Goal: Task Accomplishment & Management: Manage account settings

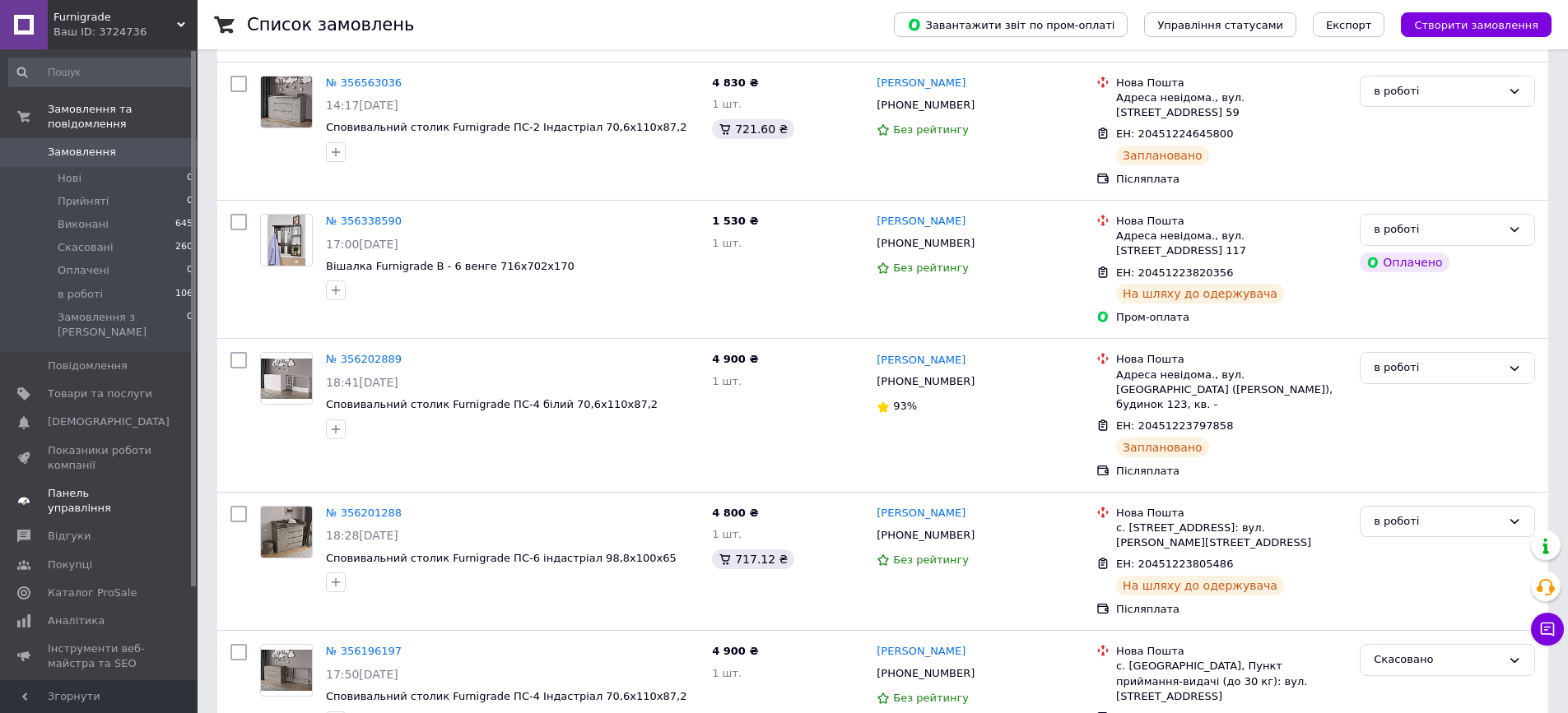
scroll to position [247, 0]
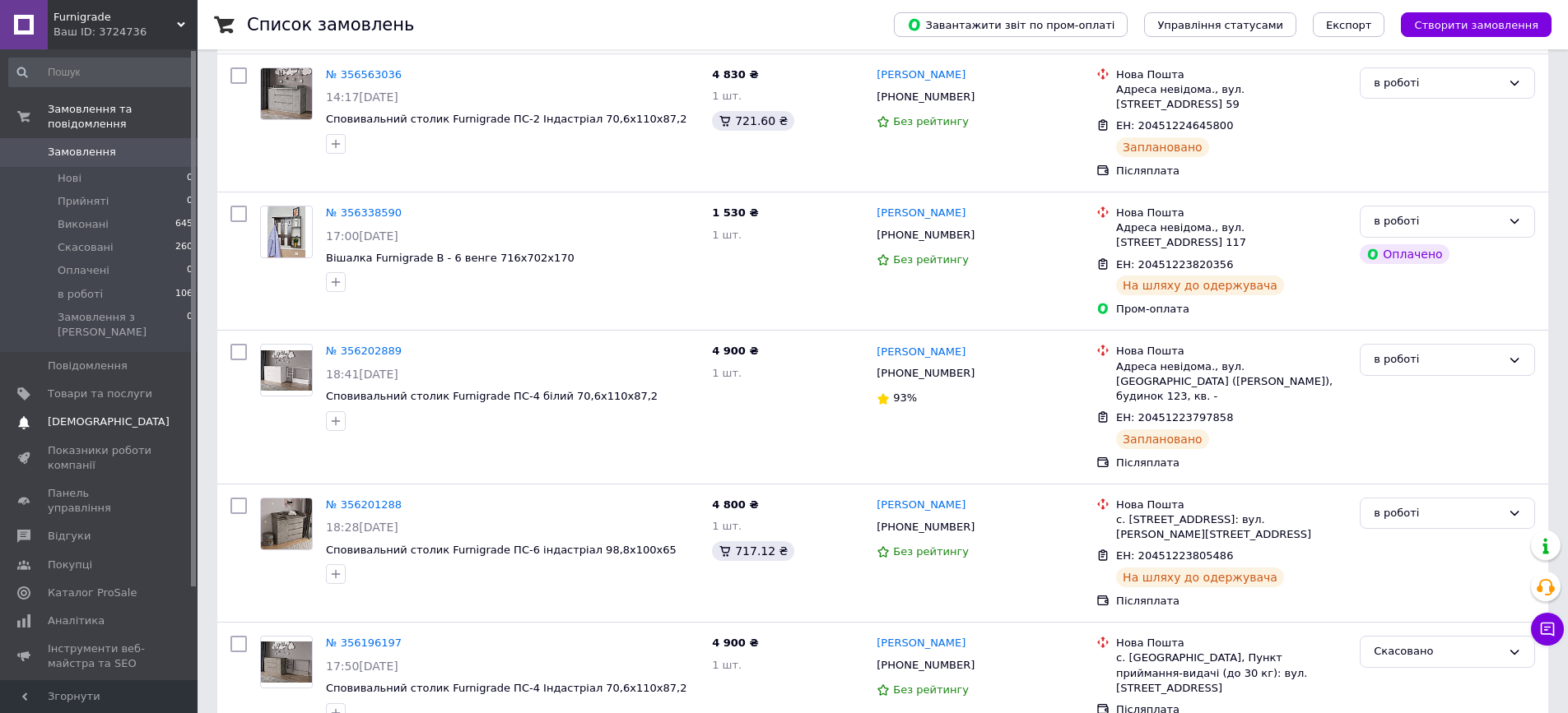
click at [85, 415] on span "[DEMOGRAPHIC_DATA]" at bounding box center [108, 422] width 121 height 15
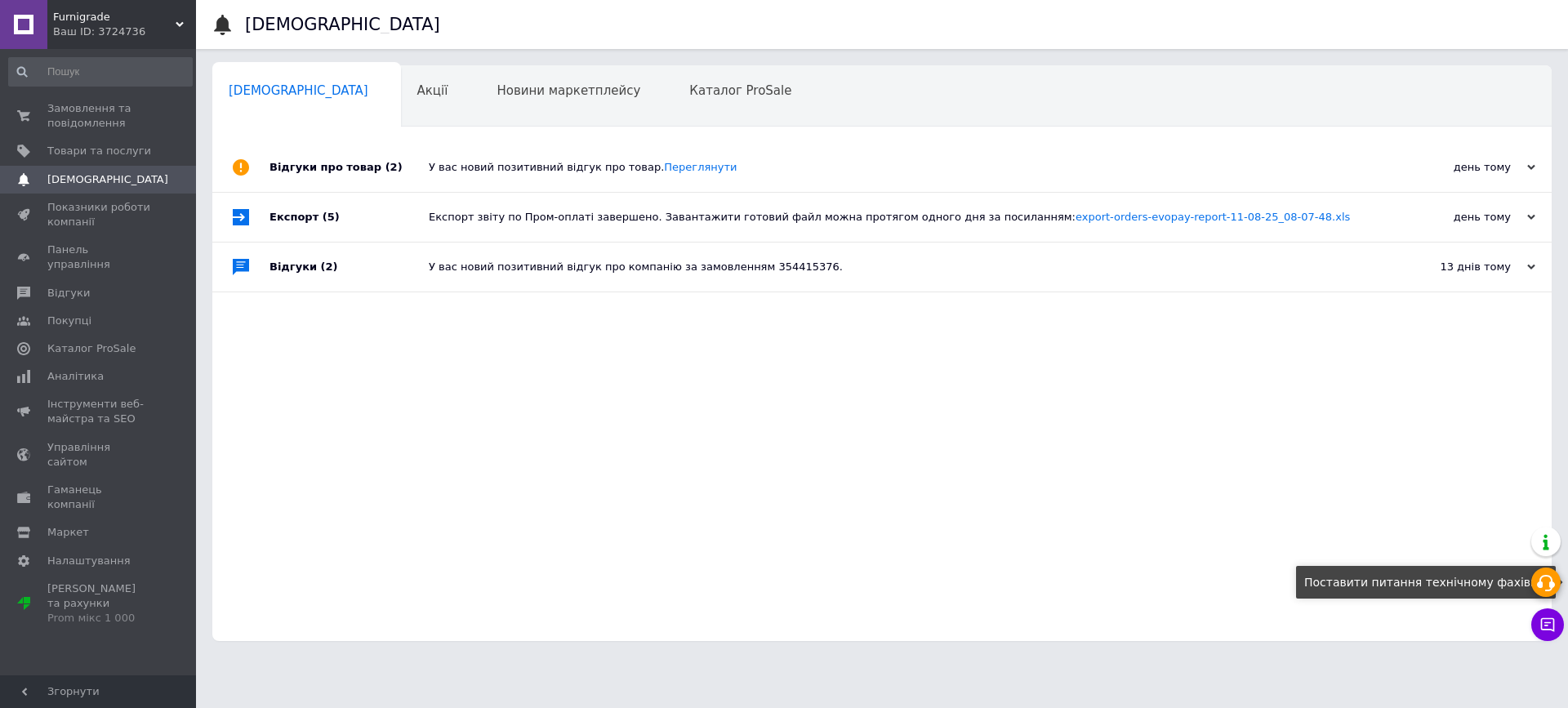
click at [1545, 579] on icon at bounding box center [1545, 583] width 19 height 19
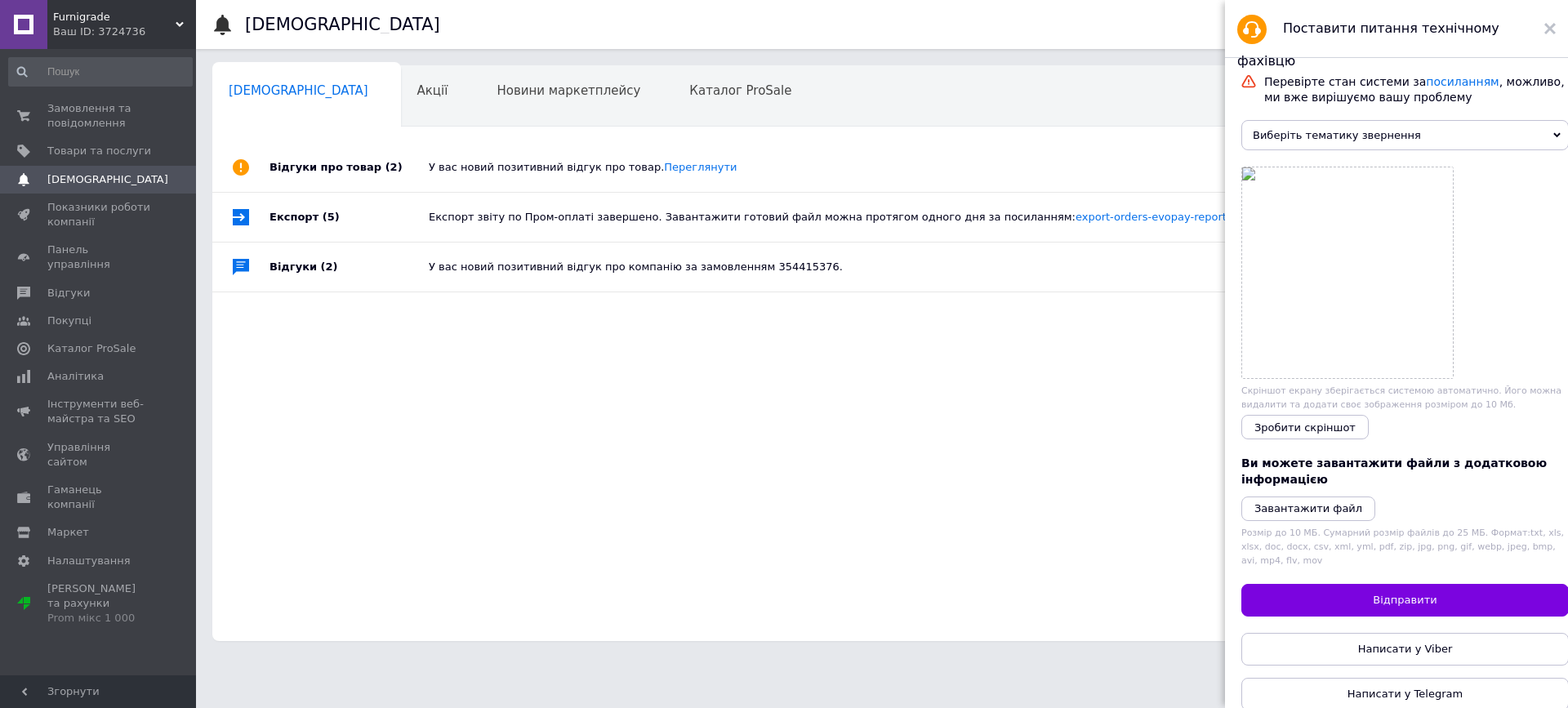
click at [169, 30] on div "Ваш ID: 3724736" at bounding box center [124, 32] width 143 height 15
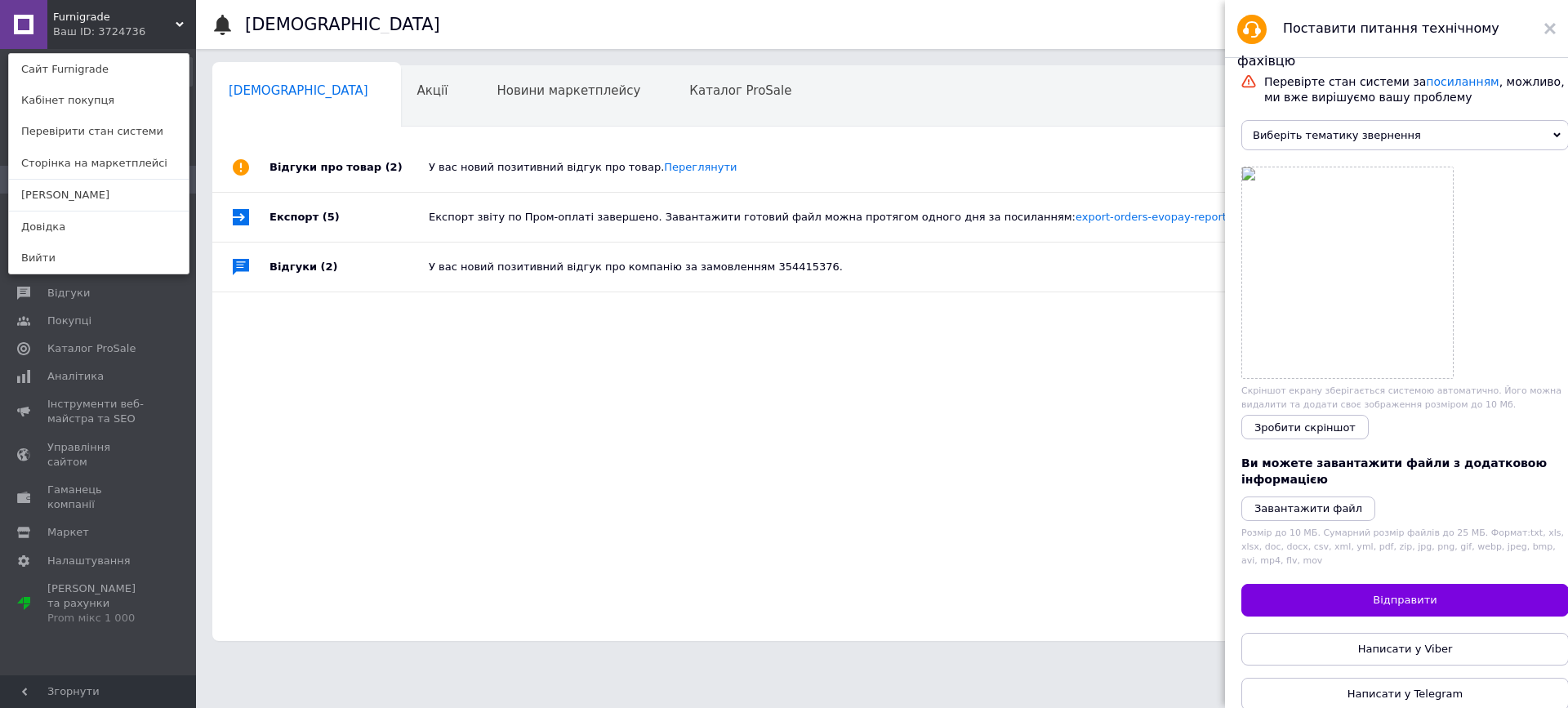
click at [529, 406] on div "Відгуки про товар (2) У вас новий позитивний відгук про товар. Переглянути день…" at bounding box center [882, 392] width 1339 height 499
click at [1434, 86] on link "посиланням" at bounding box center [1462, 81] width 73 height 13
click at [229, 374] on div "Відгуки про товар (2) У вас новий позитивний відгук про товар. Переглянути день…" at bounding box center [882, 392] width 1339 height 499
click at [309, 347] on div "Відгуки про товар (2) У вас новий позитивний відгук про товар. Переглянути день…" at bounding box center [882, 392] width 1339 height 499
click at [675, 463] on div "Відгуки про товар (2) У вас новий позитивний відгук про товар. Переглянути день…" at bounding box center [882, 392] width 1339 height 499
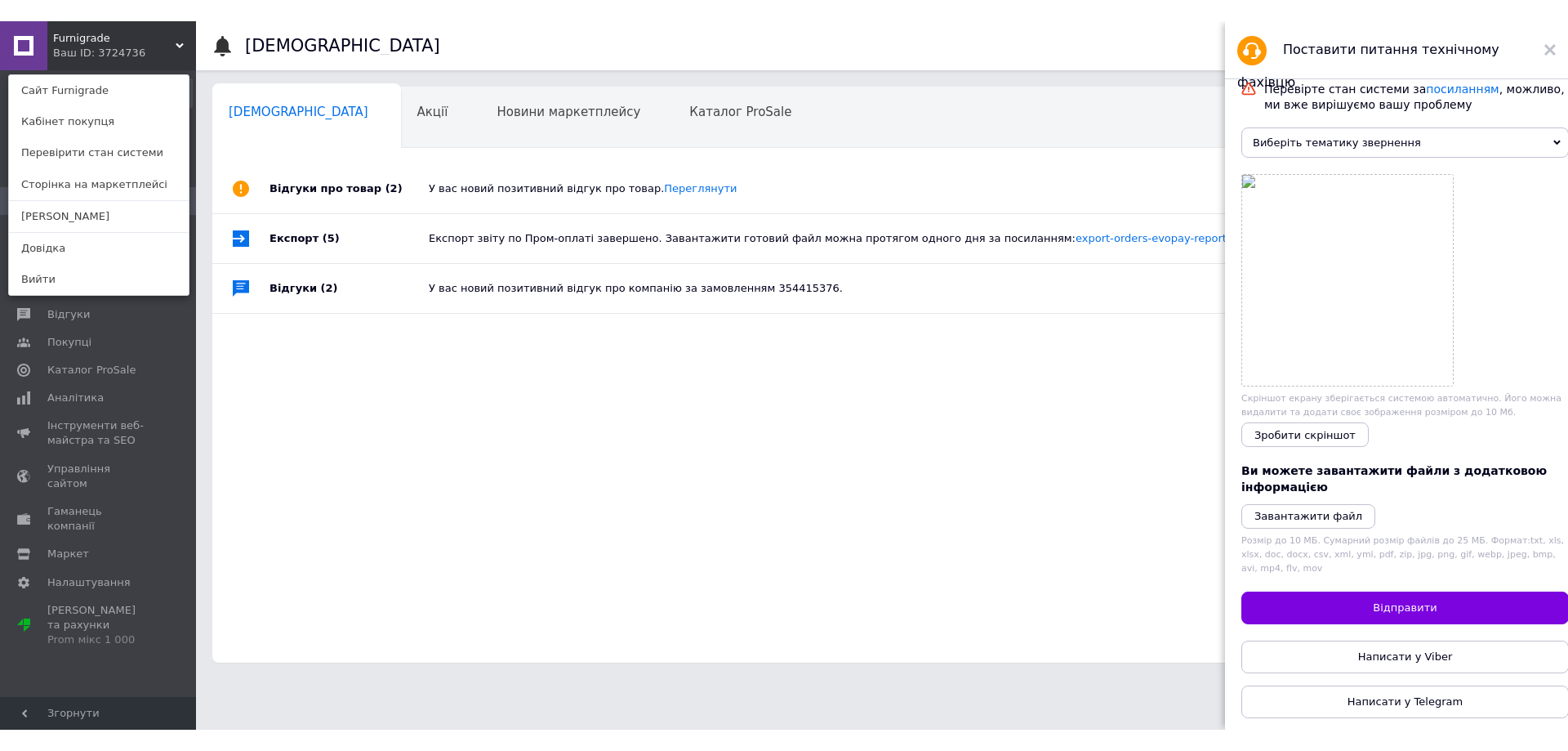
scroll to position [29, 0]
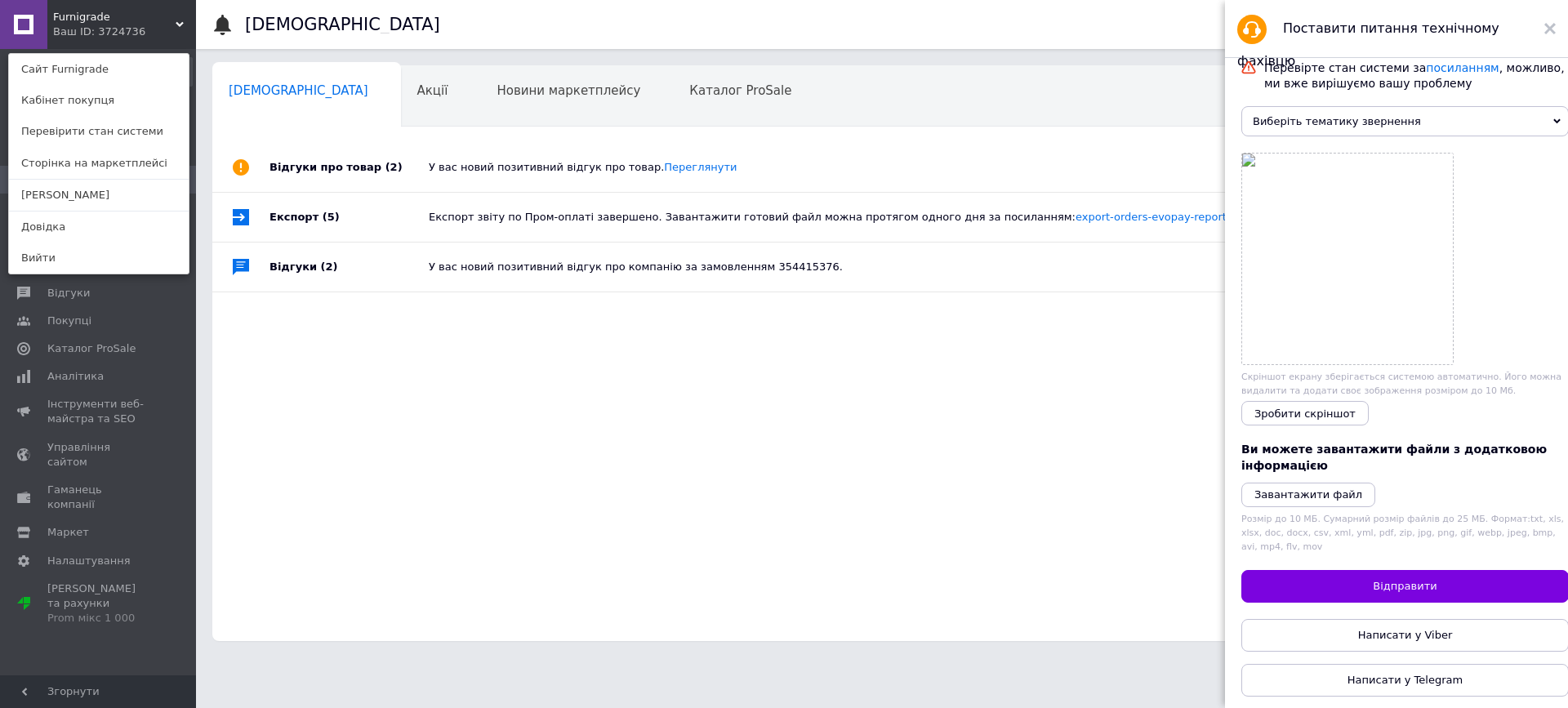
click at [500, 464] on div "Відгуки про товар (2) У вас новий позитивний відгук про товар. Переглянути день…" at bounding box center [882, 392] width 1339 height 499
click at [1553, 21] on div at bounding box center [1550, 28] width 11 height 33
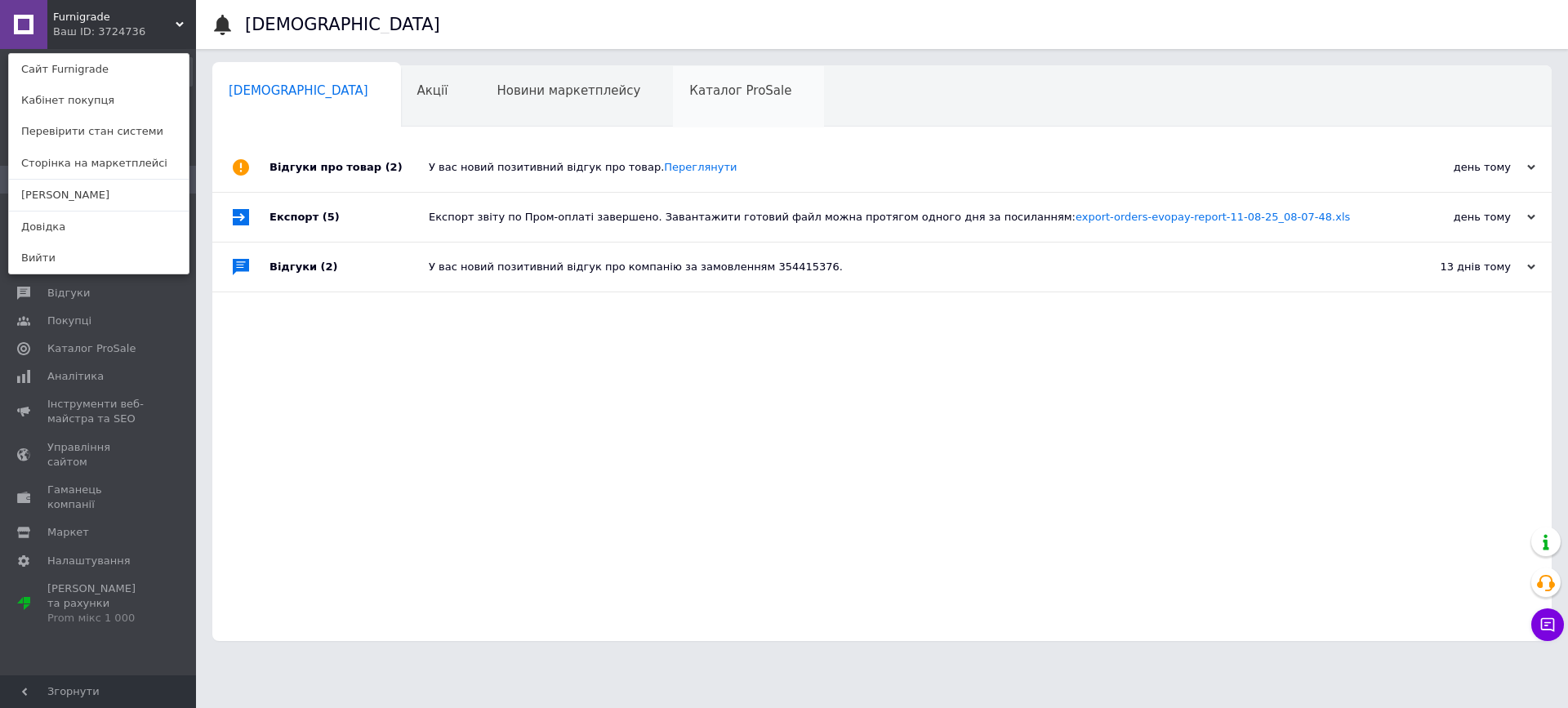
click at [689, 91] on span "Каталог ProSale" at bounding box center [740, 91] width 102 height 15
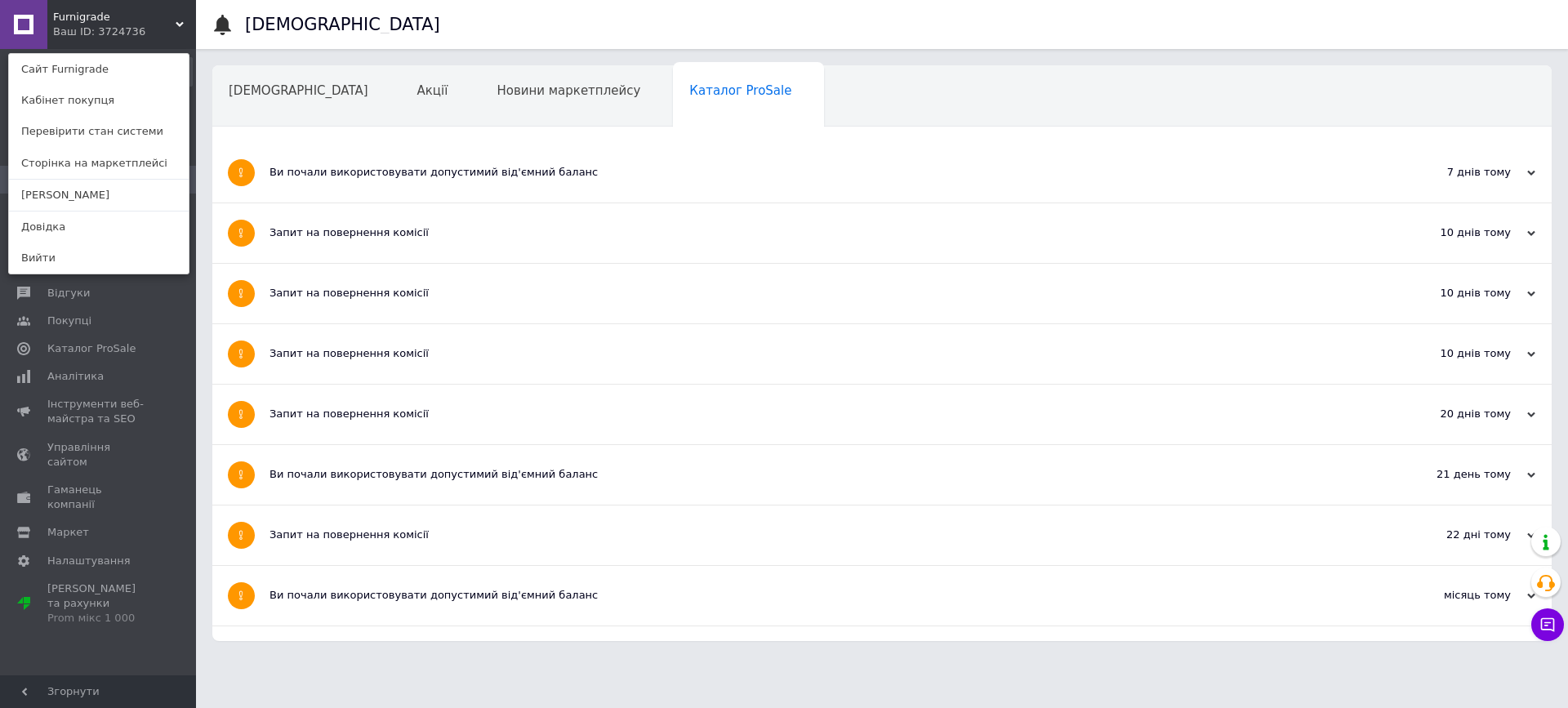
click at [148, 639] on div "Замовлення та повідомлення 0 0 Товари та послуги Сповіщення 0 Показники роботи …" at bounding box center [100, 365] width 201 height 631
click at [102, 600] on div "Замовлення та повідомлення 0 0 Товари та послуги Сповіщення 0 Показники роботи …" at bounding box center [100, 365] width 201 height 631
